Goal: Navigation & Orientation: Find specific page/section

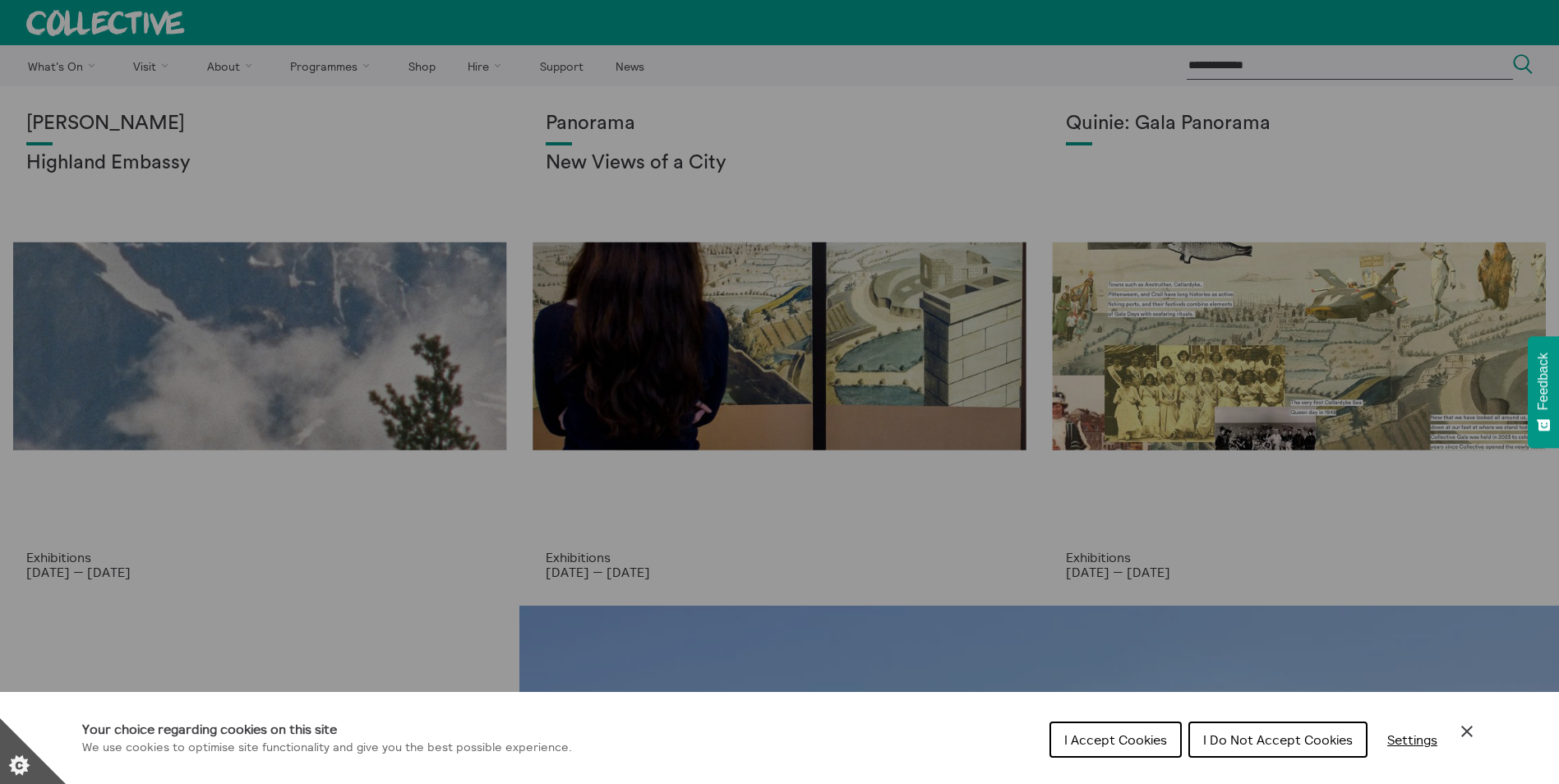
click at [1123, 750] on button "I Accept Cookies" at bounding box center [1115, 739] width 132 height 36
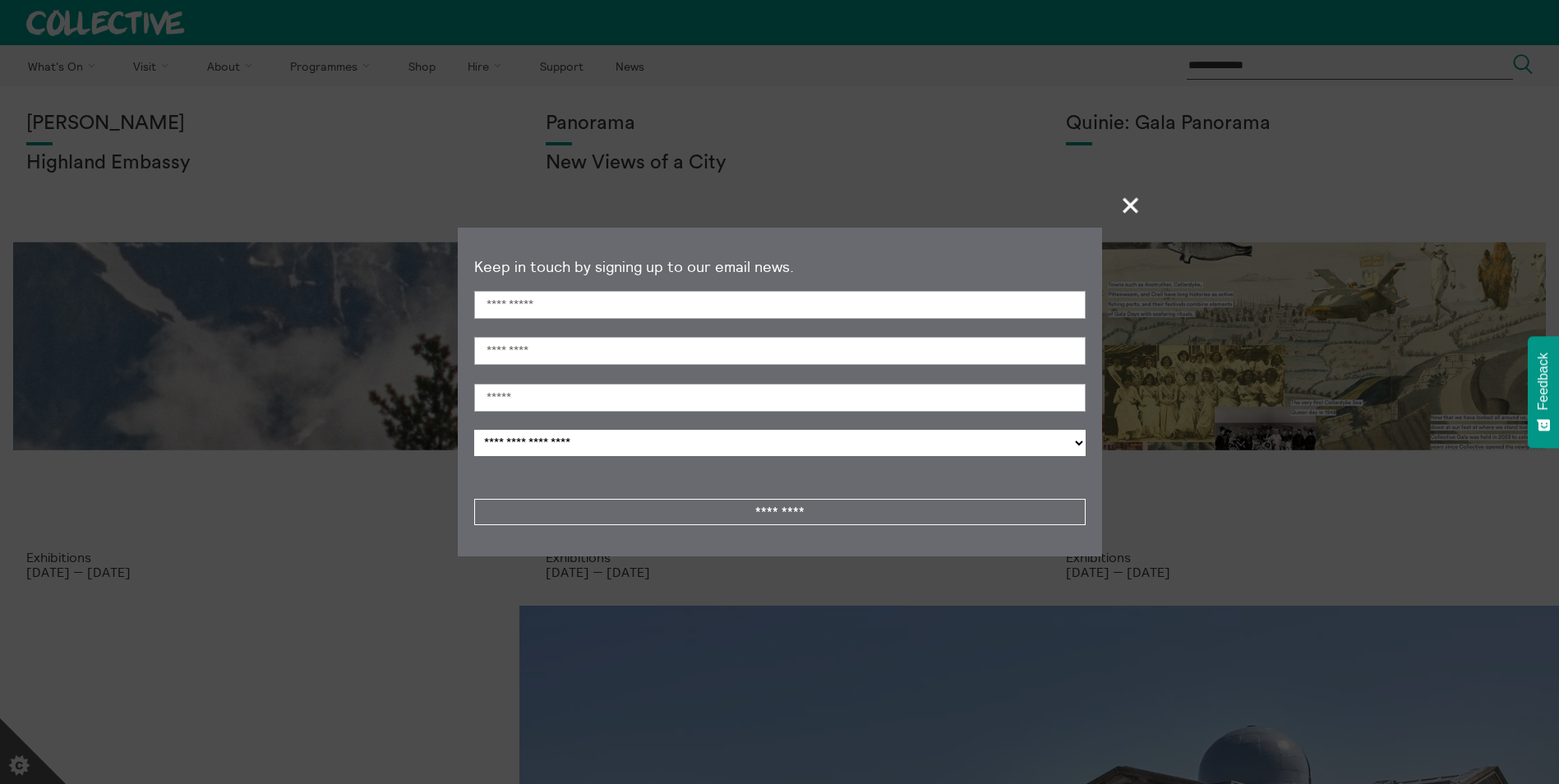
click at [1129, 197] on span "+" at bounding box center [1132, 205] width 49 height 49
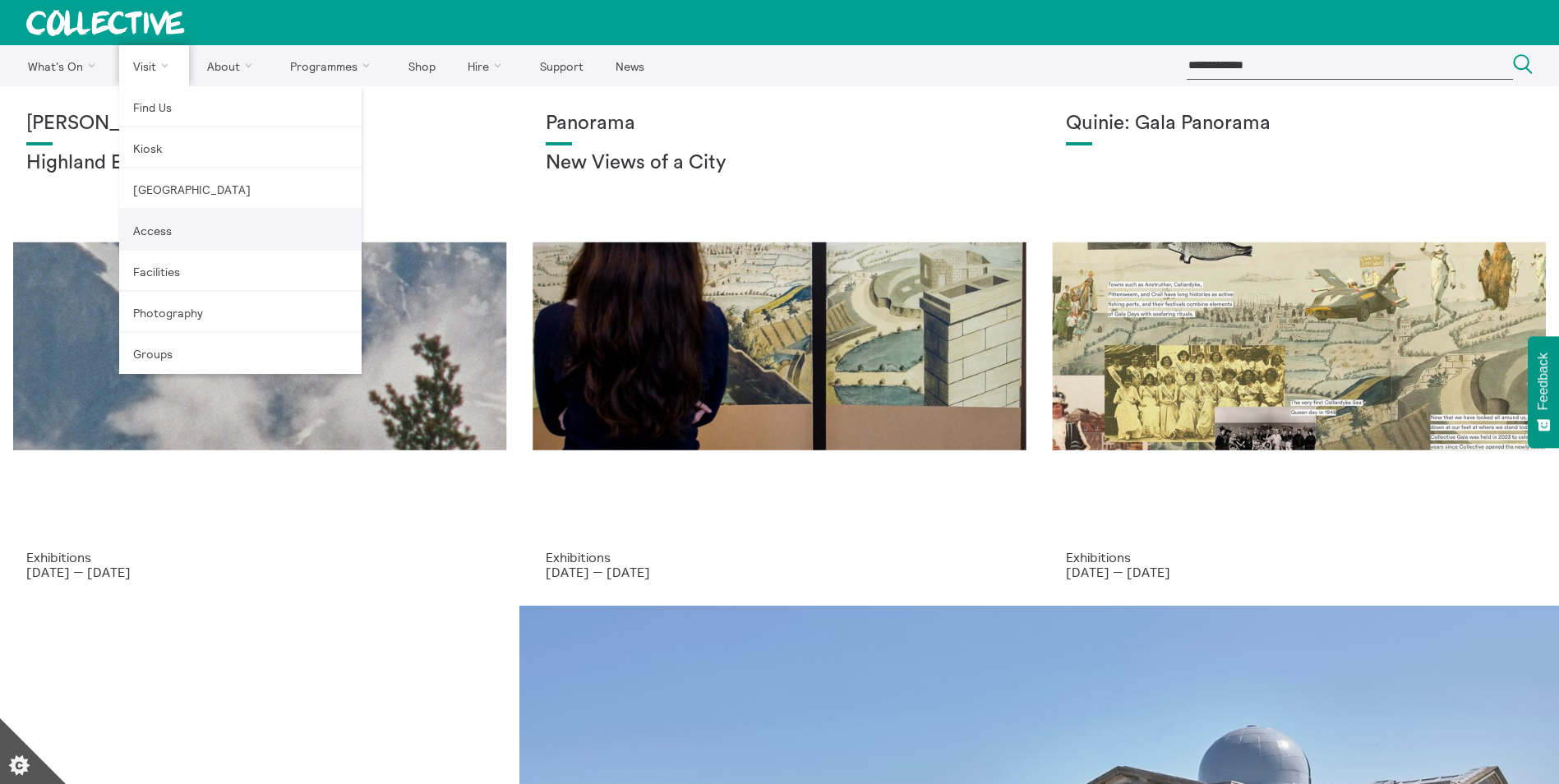
click at [154, 230] on link "Access" at bounding box center [240, 230] width 243 height 41
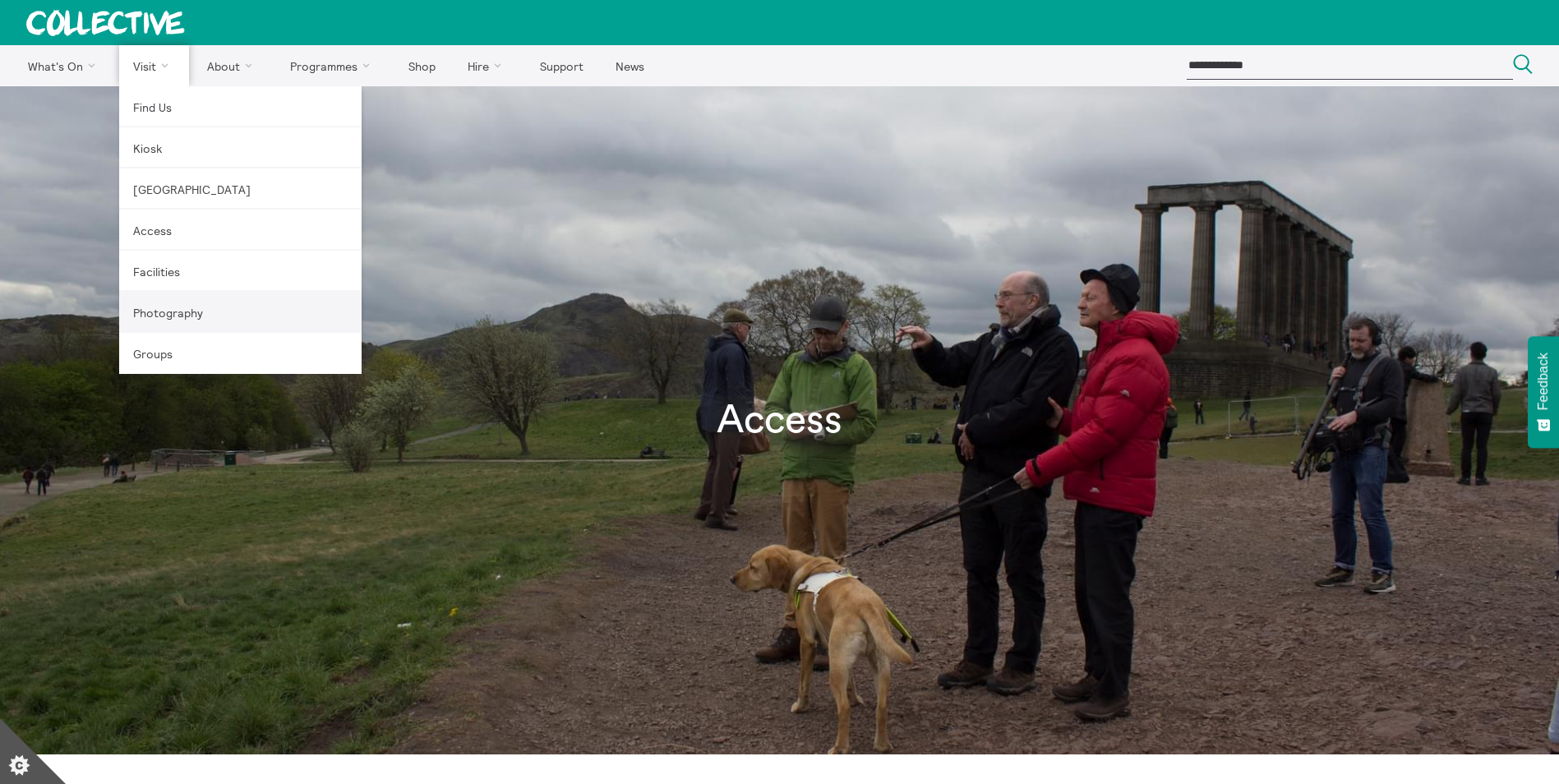
click at [187, 315] on link "Photography" at bounding box center [240, 312] width 243 height 41
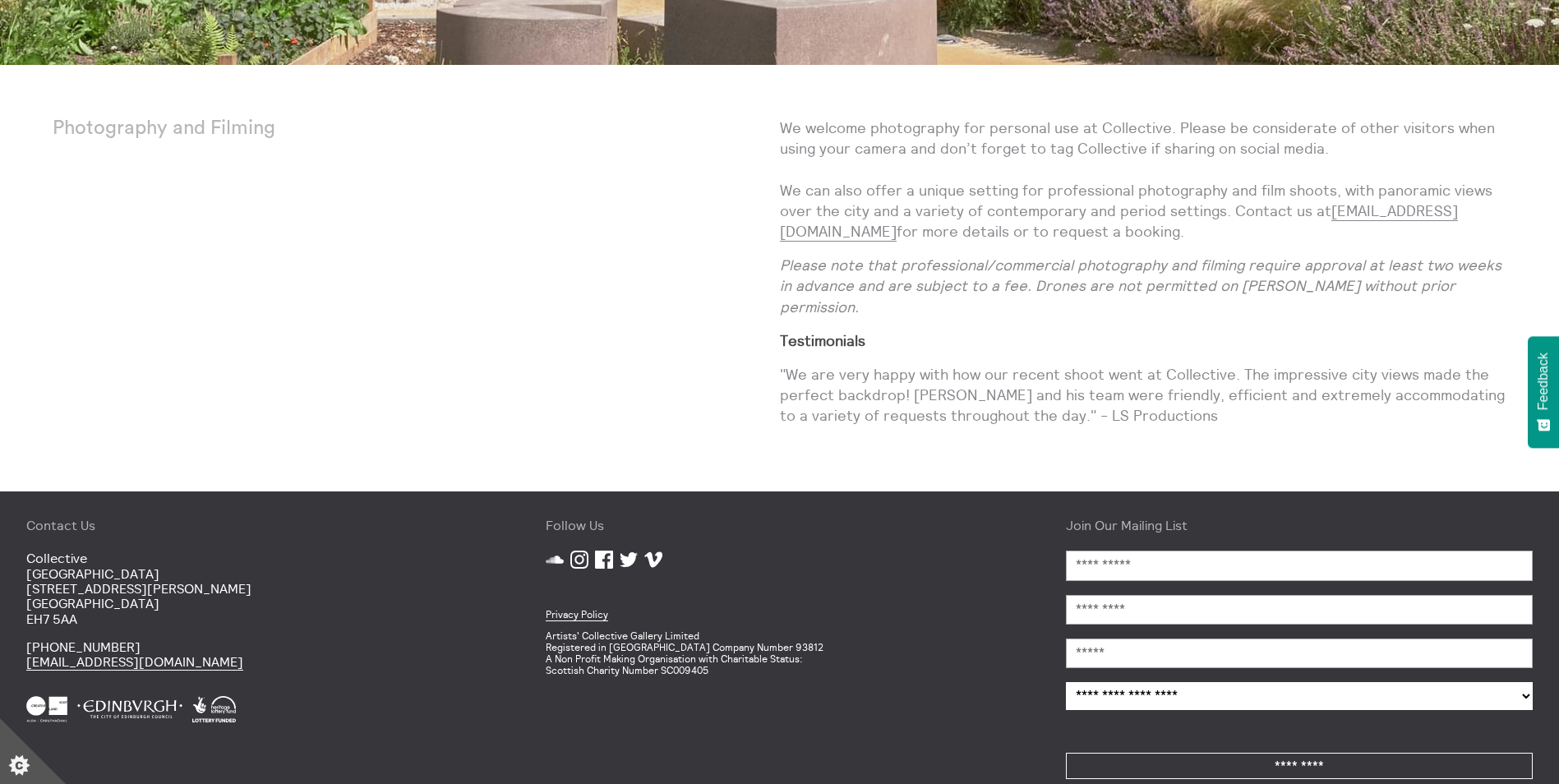
scroll to position [697, 0]
